Goal: Information Seeking & Learning: Learn about a topic

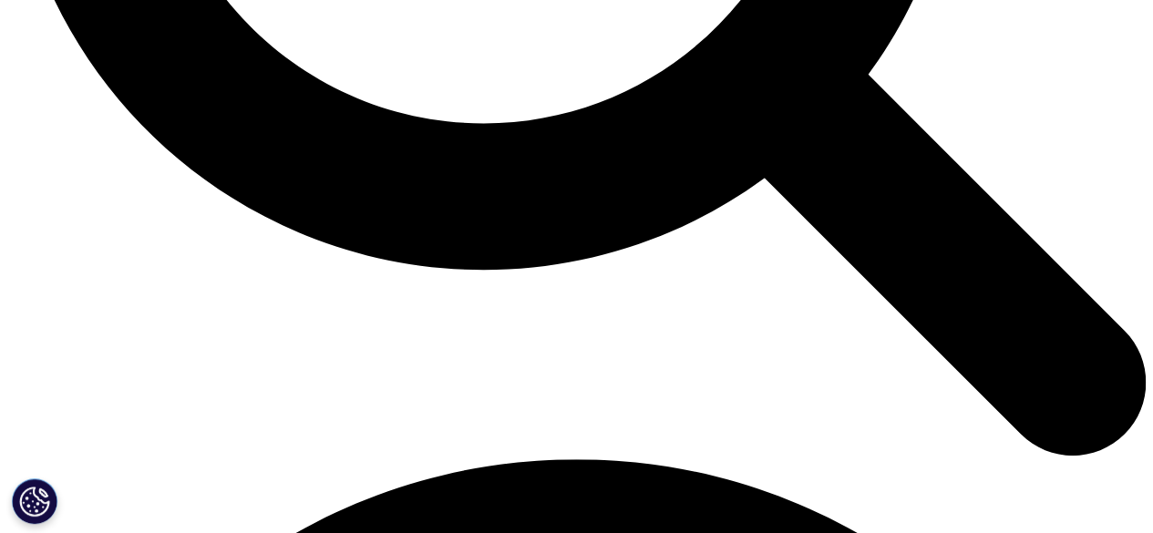
scroll to position [1852, 0]
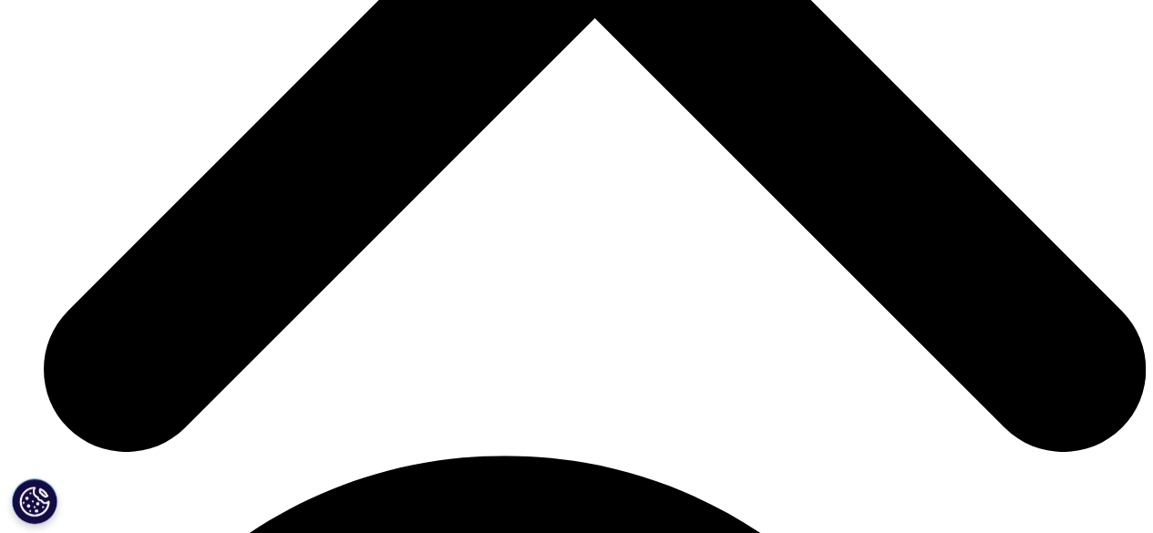
scroll to position [5776, 0]
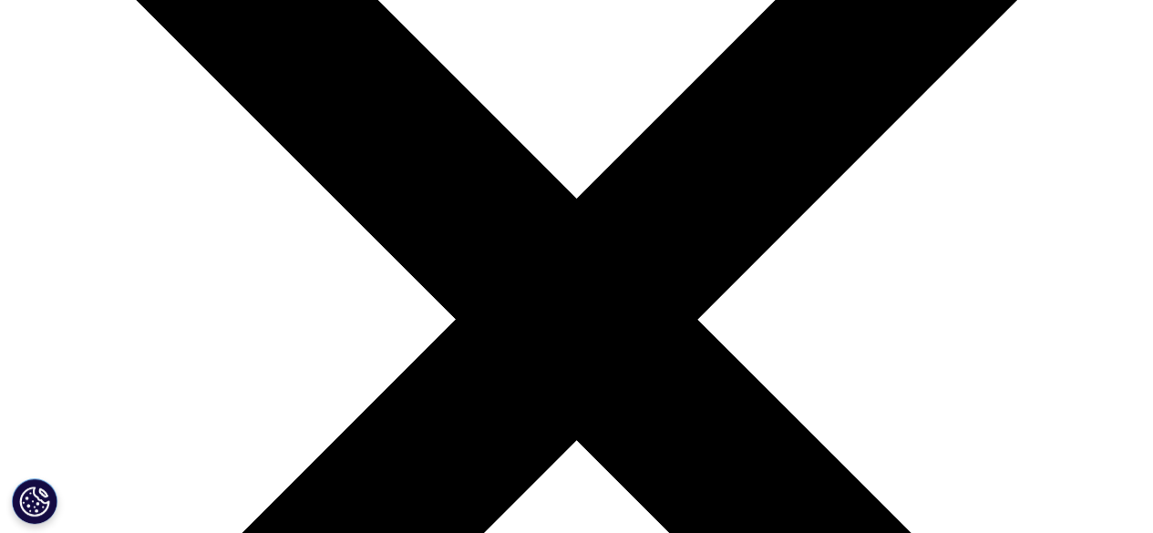
scroll to position [274, 0]
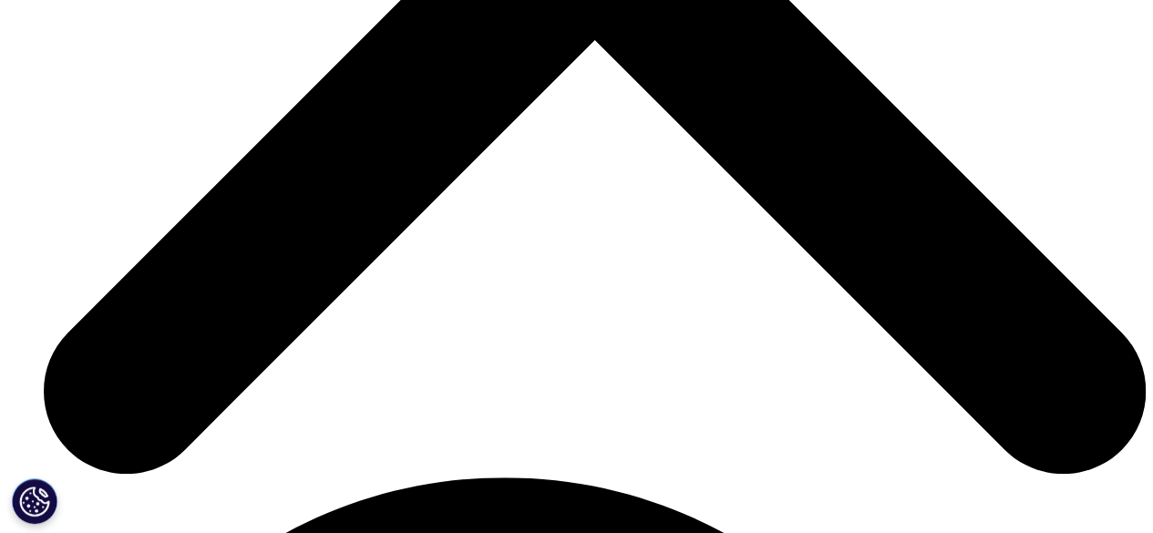
scroll to position [5742, 0]
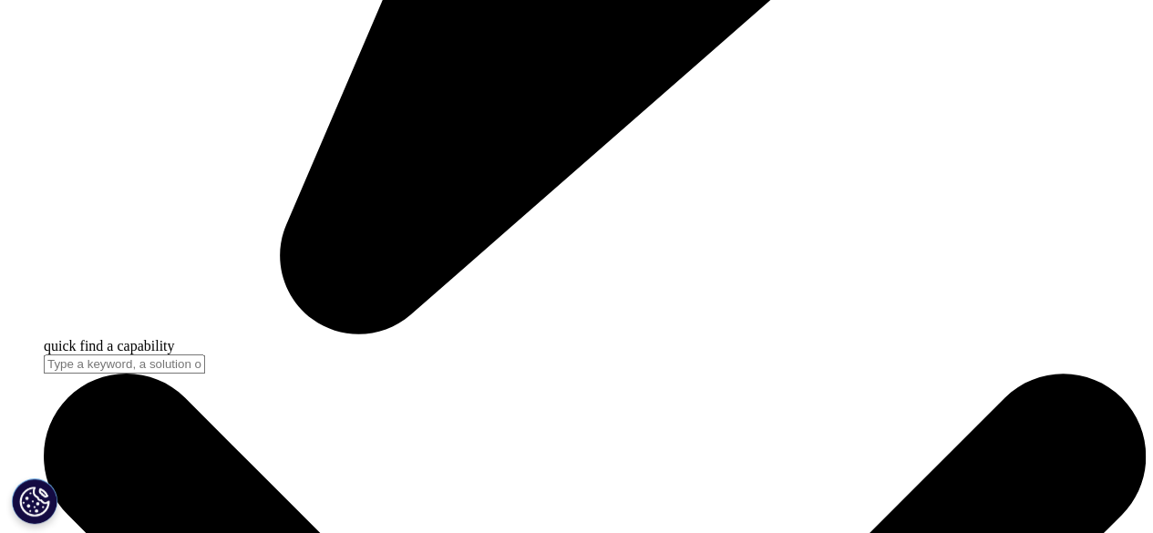
scroll to position [4754, 0]
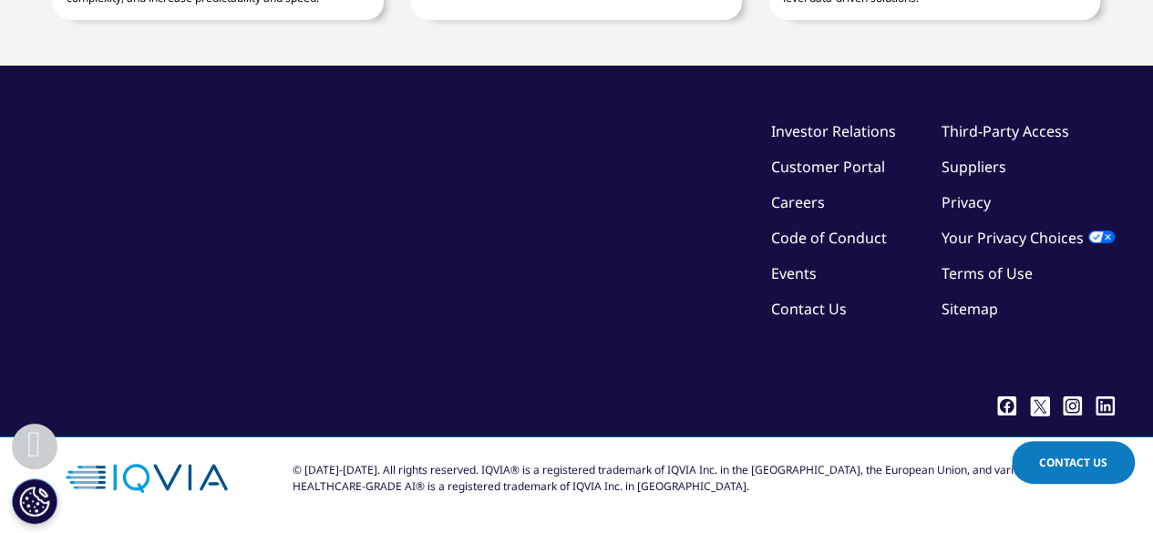
scroll to position [5783, 0]
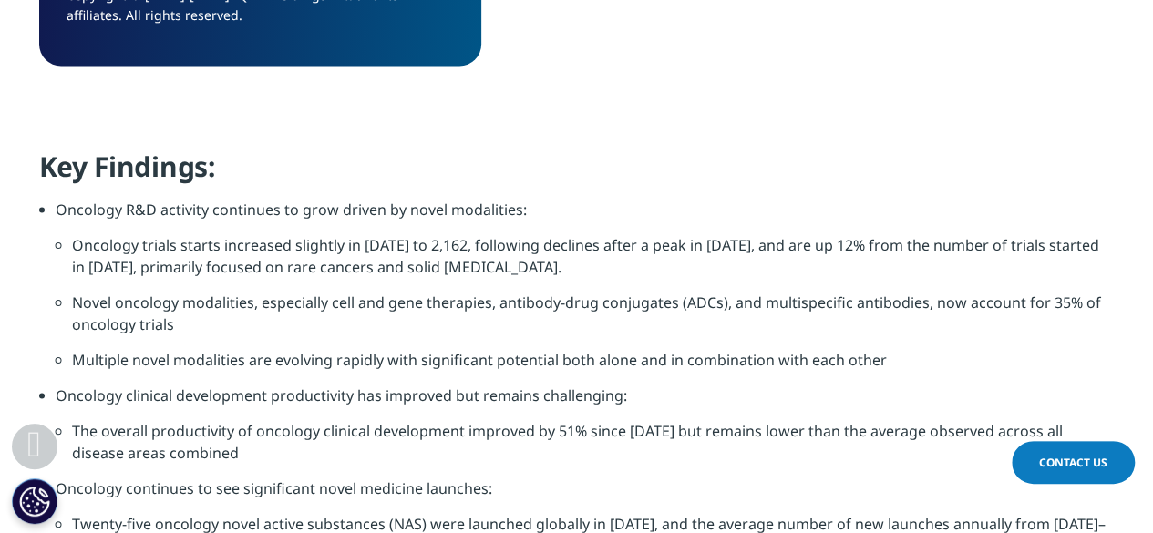
scroll to position [1736, 0]
